Goal: Transaction & Acquisition: Purchase product/service

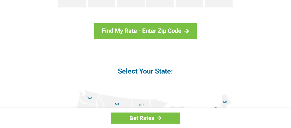
scroll to position [609, 0]
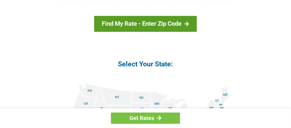
click at [188, 22] on div at bounding box center [187, 23] width 5 height 5
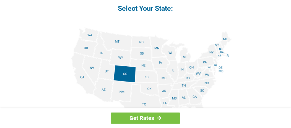
scroll to position [692, 0]
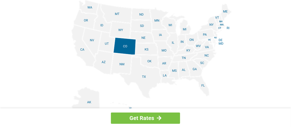
drag, startPoint x: 201, startPoint y: 85, endPoint x: 207, endPoint y: 84, distance: 7.0
click at [201, 85] on img at bounding box center [145, 62] width 173 height 125
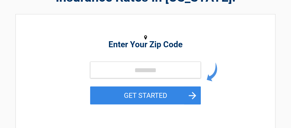
scroll to position [55, 0]
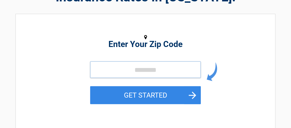
click at [108, 66] on input "tel" at bounding box center [145, 69] width 111 height 17
type input "*****"
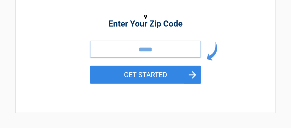
scroll to position [83, 0]
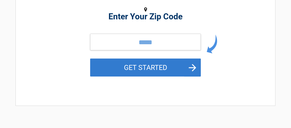
click at [128, 61] on button "GET STARTED" at bounding box center [145, 68] width 111 height 18
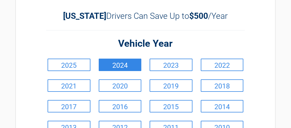
scroll to position [0, 0]
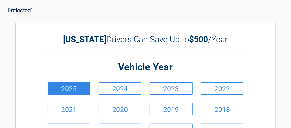
click at [55, 86] on link "2025" at bounding box center [69, 88] width 43 height 12
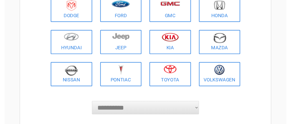
scroll to position [83, 0]
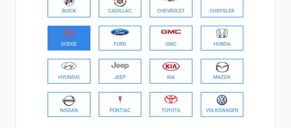
click at [56, 41] on link "Dodge" at bounding box center [69, 38] width 43 height 25
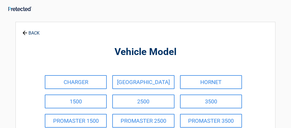
scroll to position [0, 0]
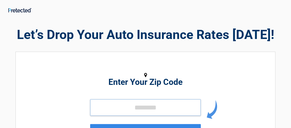
click at [127, 107] on input "tel" at bounding box center [145, 107] width 111 height 17
type input "*****"
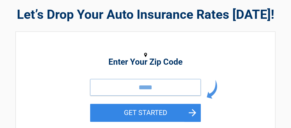
scroll to position [55, 0]
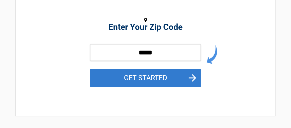
click at [157, 80] on button "GET STARTED" at bounding box center [145, 78] width 111 height 18
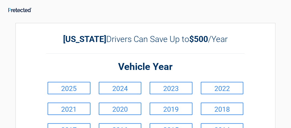
scroll to position [0, 0]
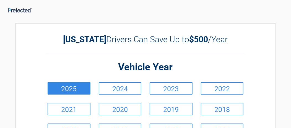
click at [54, 86] on link "2025" at bounding box center [69, 88] width 43 height 12
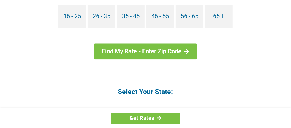
scroll to position [582, 0]
